Goal: Task Accomplishment & Management: Manage account settings

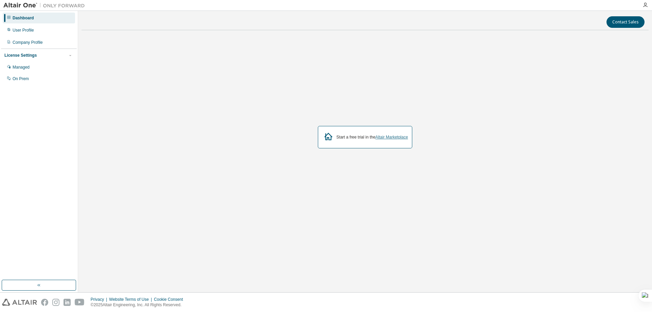
click at [385, 138] on link "Altair Marketplace" at bounding box center [391, 137] width 33 height 5
click at [37, 30] on div "User Profile" at bounding box center [39, 30] width 72 height 11
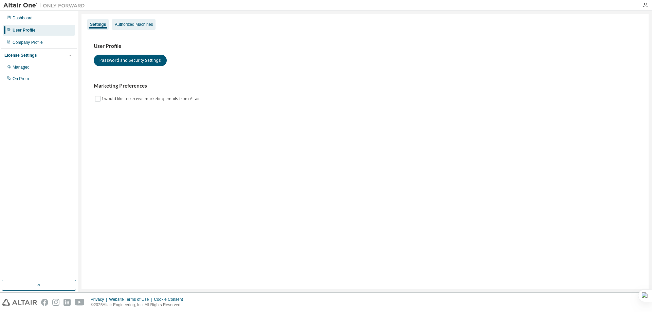
click at [139, 22] on div "Authorized Machines" at bounding box center [134, 24] width 38 height 5
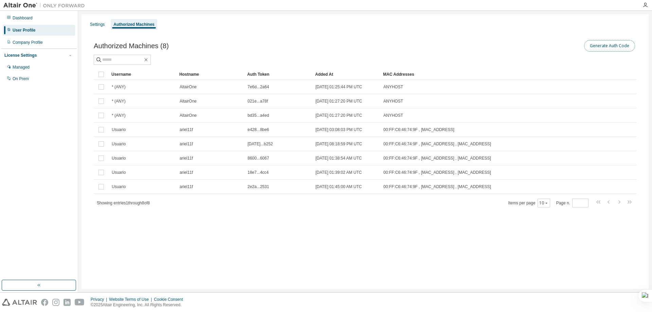
click at [607, 48] on button "Generate Auth Code" at bounding box center [609, 46] width 51 height 12
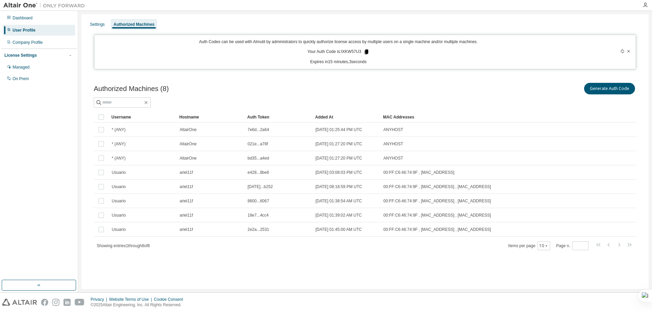
click at [368, 52] on icon at bounding box center [367, 52] width 4 height 5
